Goal: Use online tool/utility: Utilize a website feature to perform a specific function

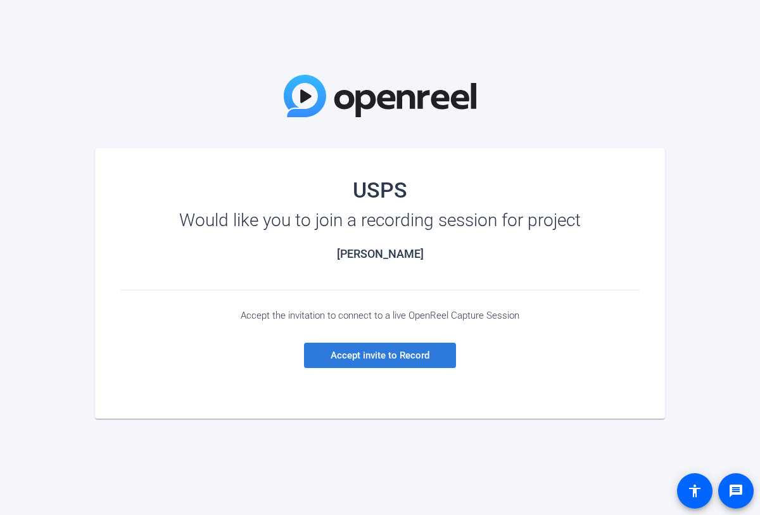
click at [375, 346] on span at bounding box center [380, 355] width 152 height 30
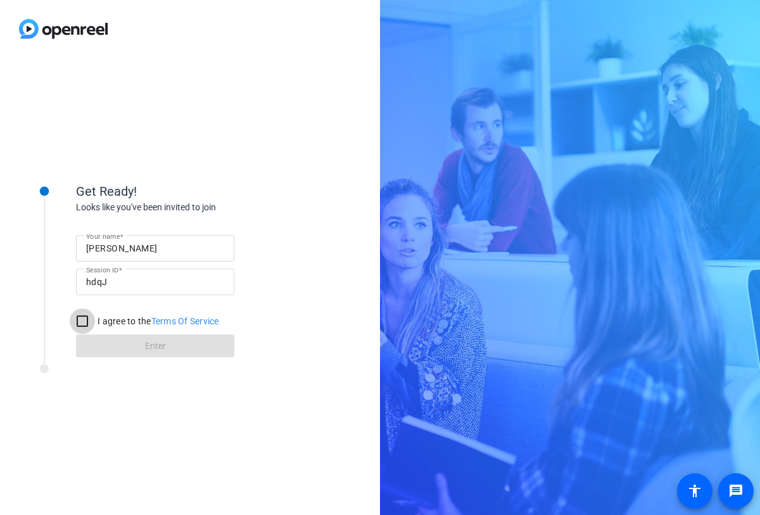
click at [81, 323] on input "I agree to the Terms Of Service" at bounding box center [82, 320] width 25 height 25
checkbox input "true"
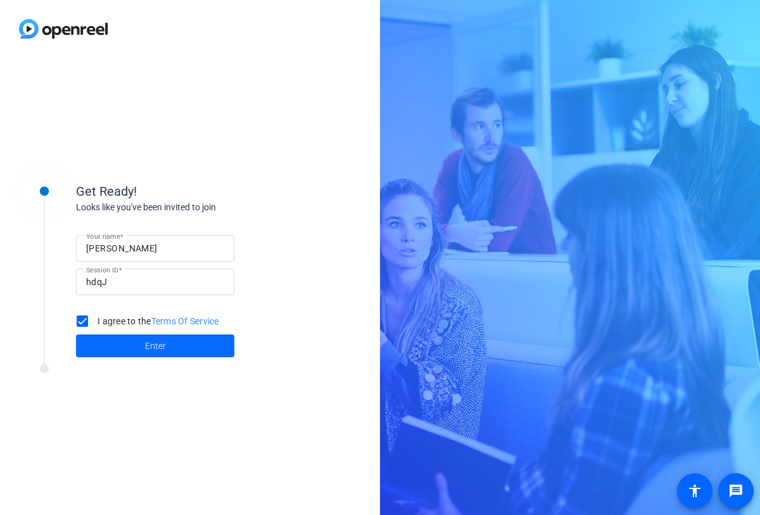
click at [130, 346] on span at bounding box center [155, 345] width 158 height 30
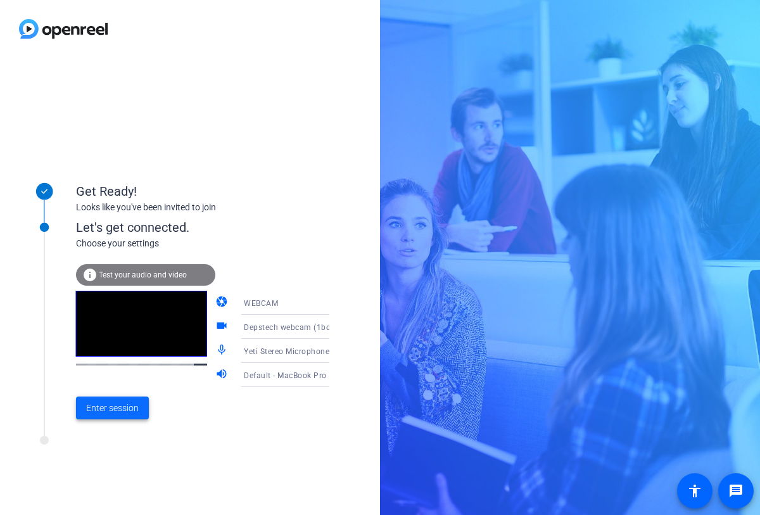
click at [85, 402] on span at bounding box center [112, 407] width 73 height 30
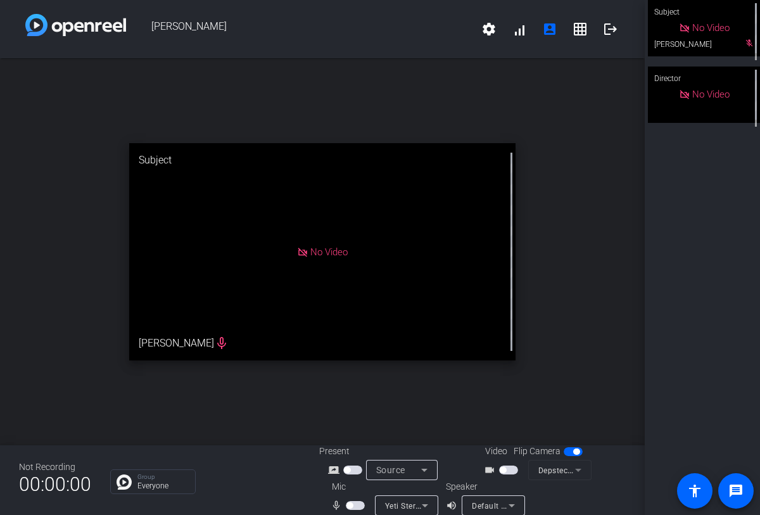
click at [506, 468] on span "button" at bounding box center [508, 469] width 19 height 9
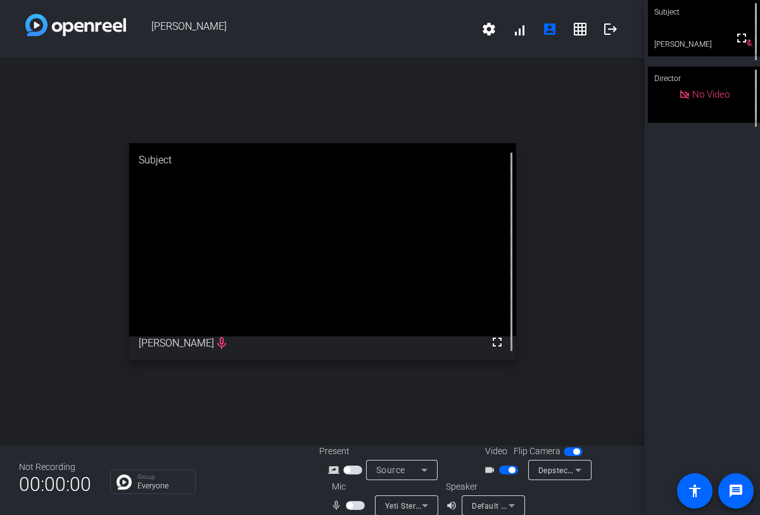
click at [351, 498] on div "mic_none" at bounding box center [352, 505] width 44 height 15
click at [352, 501] on span "button" at bounding box center [355, 505] width 19 height 9
click at [495, 501] on span "Default - MacBook Pro Speakers (Built-in)" at bounding box center [548, 505] width 153 height 10
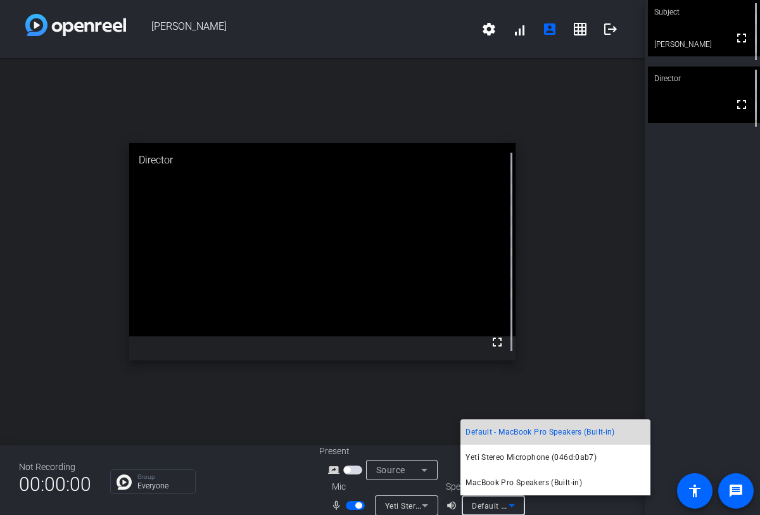
click at [516, 435] on span "Default - MacBook Pro Speakers (Built-in)" at bounding box center [539, 431] width 149 height 15
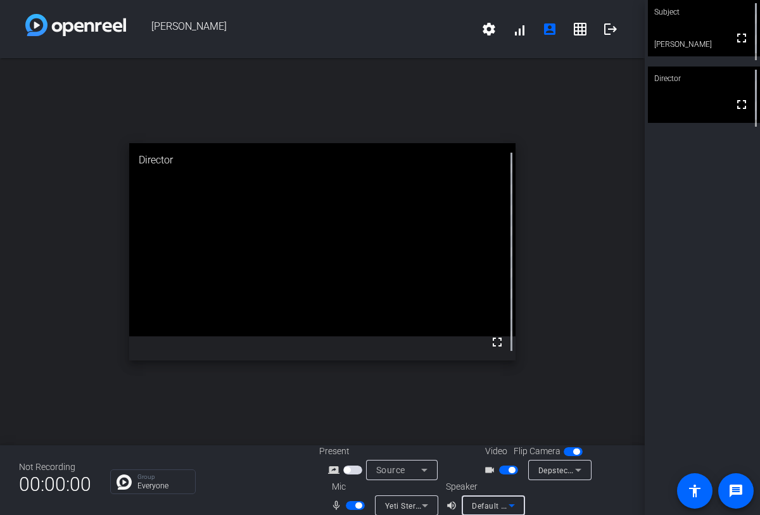
click at [510, 503] on icon at bounding box center [511, 505] width 15 height 15
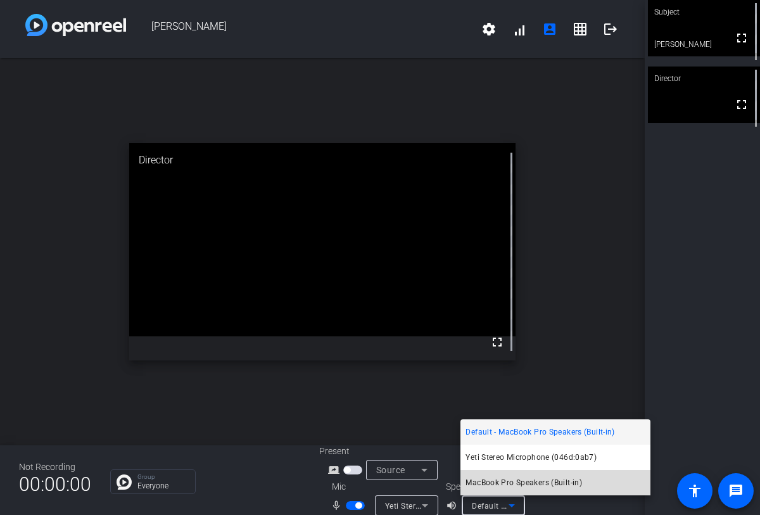
click at [510, 482] on span "MacBook Pro Speakers (Built-in)" at bounding box center [523, 482] width 116 height 15
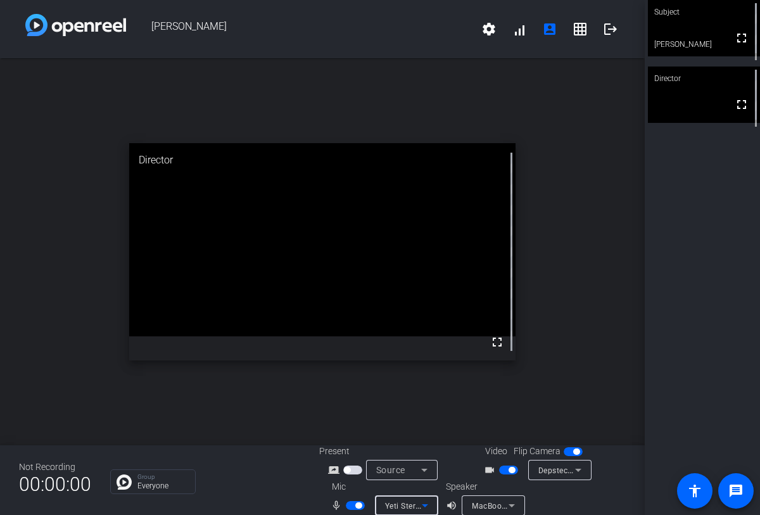
click at [406, 510] on span "Yeti Stereo Microphone (046d:0ab7)" at bounding box center [452, 505] width 134 height 10
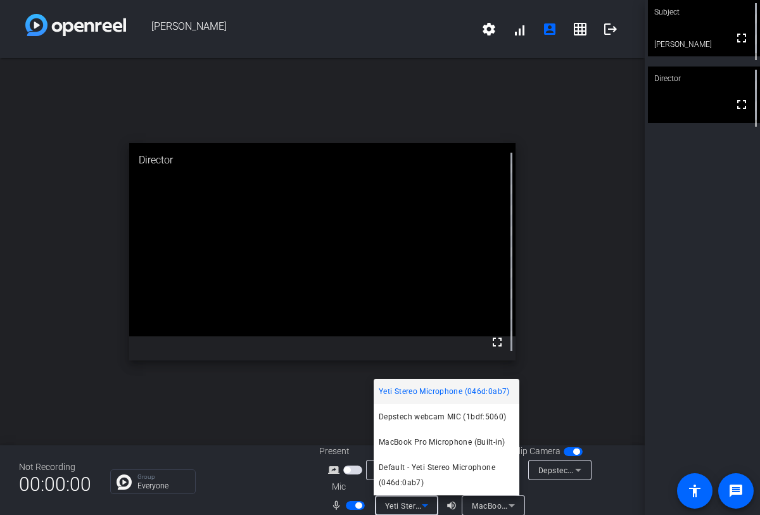
click at [283, 464] on div at bounding box center [380, 257] width 760 height 515
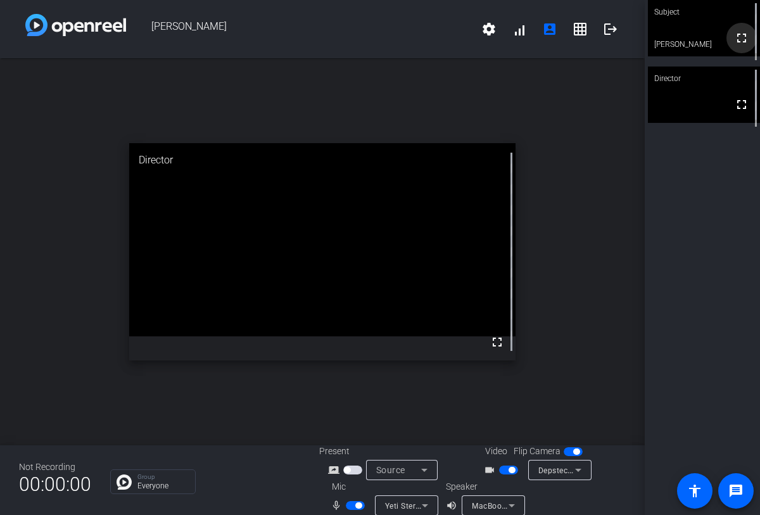
click at [742, 43] on mat-icon "fullscreen" at bounding box center [741, 37] width 15 height 15
click at [694, 105] on video at bounding box center [704, 94] width 112 height 56
